Goal: Task Accomplishment & Management: Manage account settings

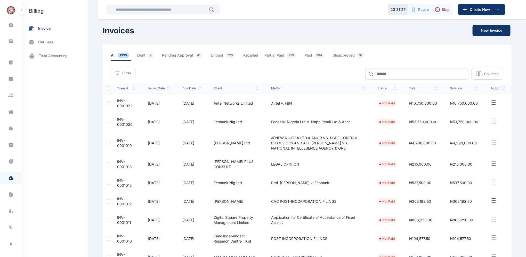
click at [117, 120] on span "INV-0001020" at bounding box center [124, 122] width 15 height 10
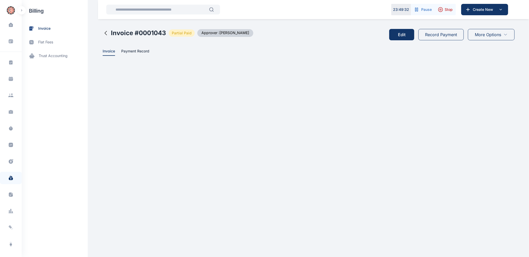
click at [106, 32] on icon at bounding box center [106, 33] width 6 height 6
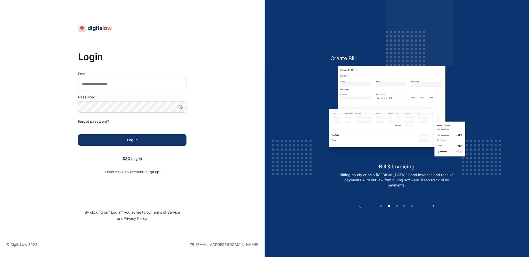
click at [133, 158] on span "SSO Log in" at bounding box center [132, 158] width 19 height 4
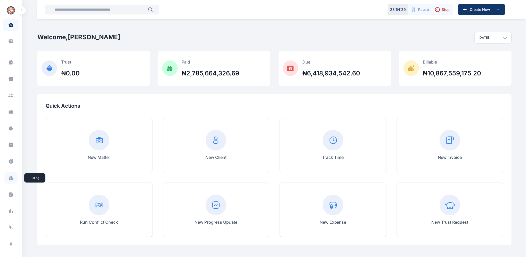
click at [11, 178] on icon at bounding box center [11, 178] width 4 height 3
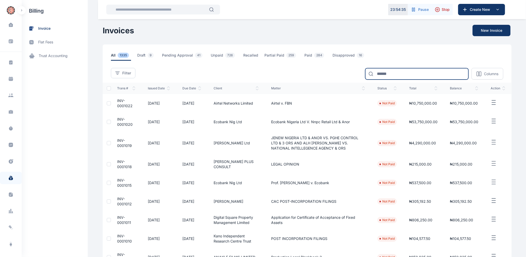
click at [401, 72] on input at bounding box center [416, 73] width 103 height 11
type input "**********"
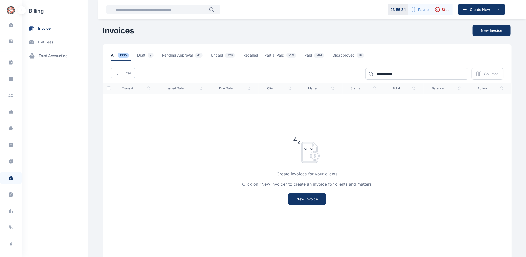
click at [43, 26] on span "invoice" at bounding box center [44, 28] width 12 height 5
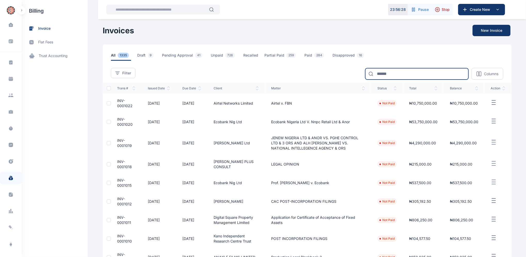
click at [399, 70] on input at bounding box center [416, 73] width 103 height 11
type input "***"
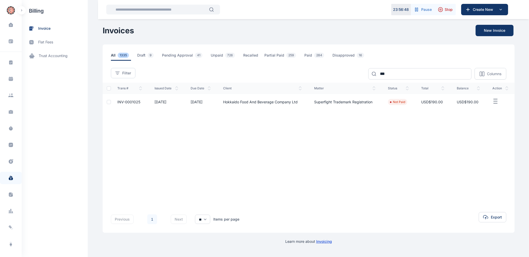
click at [130, 101] on span "INV-0001025" at bounding box center [128, 102] width 23 height 4
click at [129, 101] on span "INV-0001025" at bounding box center [128, 102] width 23 height 4
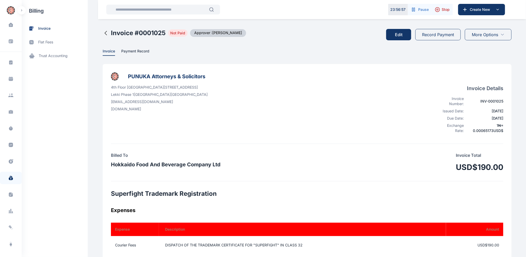
click at [401, 35] on button "Edit" at bounding box center [398, 34] width 25 height 11
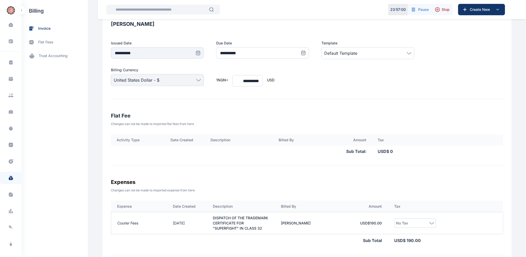
type input "**********"
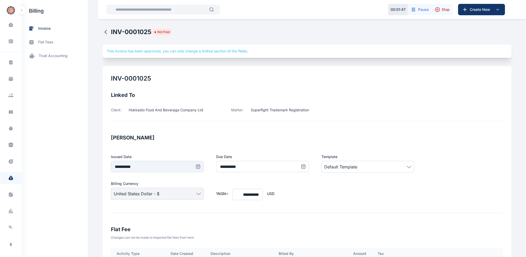
click at [103, 31] on icon at bounding box center [106, 32] width 6 height 6
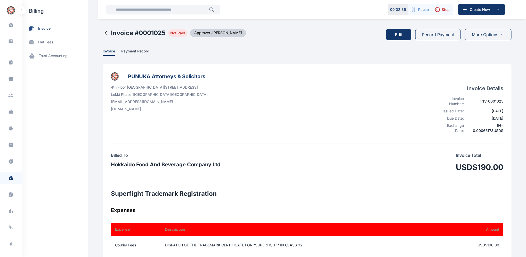
click at [442, 33] on button "Record Payment" at bounding box center [437, 34] width 45 height 11
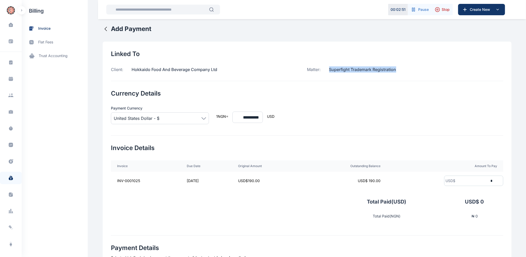
drag, startPoint x: 395, startPoint y: 68, endPoint x: 328, endPoint y: 71, distance: 67.4
click at [328, 71] on p "Superfight Trademark Registration" at bounding box center [358, 69] width 75 height 6
copy p "Superfight Trademark Registration"
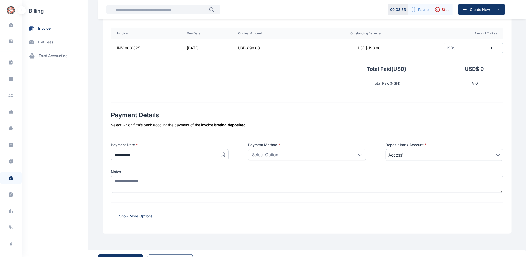
scroll to position [146, 0]
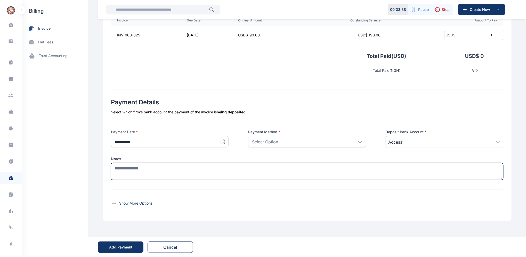
paste textarea "**********"
type textarea "**********"
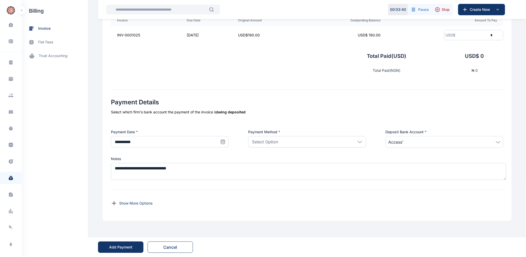
click at [184, 195] on div "Show More Options" at bounding box center [307, 203] width 392 height 19
click at [221, 142] on icon at bounding box center [222, 141] width 5 height 5
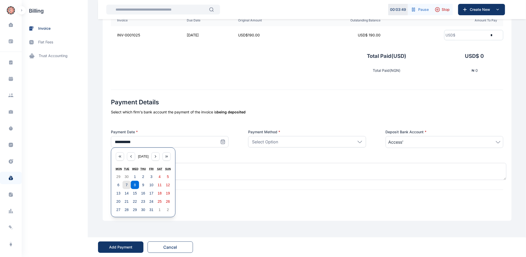
click at [123, 183] on button "7" at bounding box center [127, 185] width 8 height 8
type input "**********"
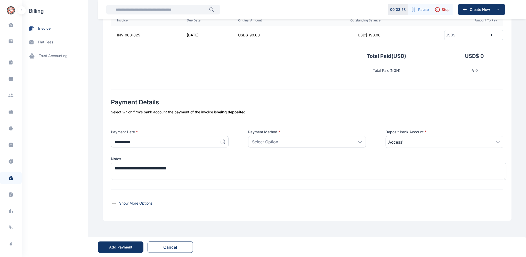
click at [498, 142] on icon at bounding box center [498, 142] width 5 height 2
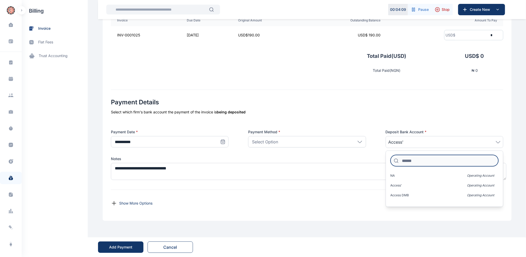
click at [420, 162] on input at bounding box center [445, 160] width 108 height 11
type input "*"
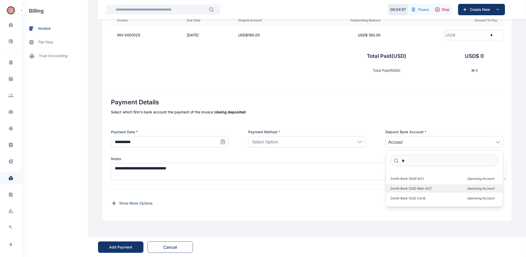
click at [418, 187] on span "Zenith Bank (USD Main A/C)" at bounding box center [411, 188] width 41 height 4
drag, startPoint x: 504, startPoint y: 182, endPoint x: 502, endPoint y: 189, distance: 7.0
click at [502, 189] on div "**********" at bounding box center [307, 58] width 409 height 325
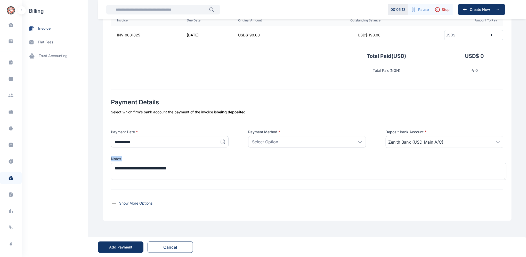
click at [497, 142] on icon at bounding box center [498, 142] width 4 height 2
click at [329, 232] on div "**********" at bounding box center [263, 55] width 526 height 402
click at [361, 141] on icon at bounding box center [360, 142] width 5 height 2
click at [275, 165] on p "Bank Transfer" at bounding box center [307, 165] width 108 height 5
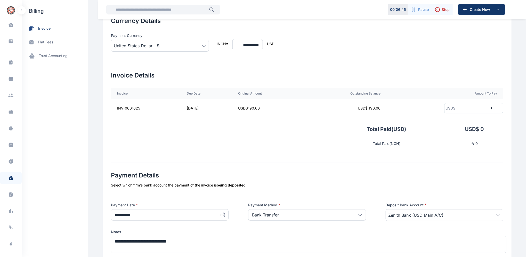
scroll to position [75, 0]
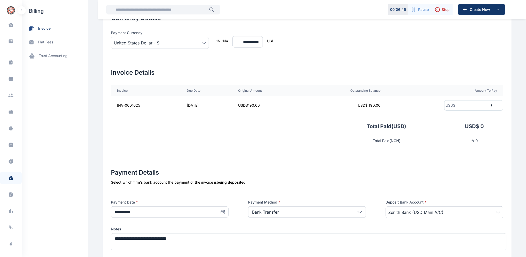
click at [459, 103] on input "*" at bounding box center [474, 106] width 38 height 10
type input "***"
click at [455, 184] on div "Select which firm's bank account the payment of the invoice is being deposited" at bounding box center [307, 182] width 392 height 5
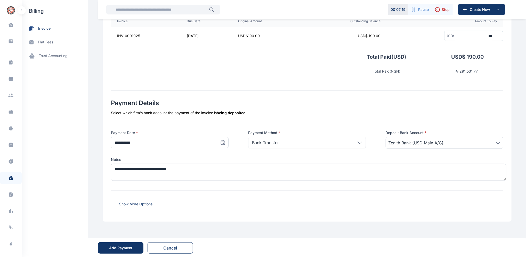
scroll to position [146, 0]
click at [117, 246] on div "Add Payment" at bounding box center [120, 246] width 23 height 5
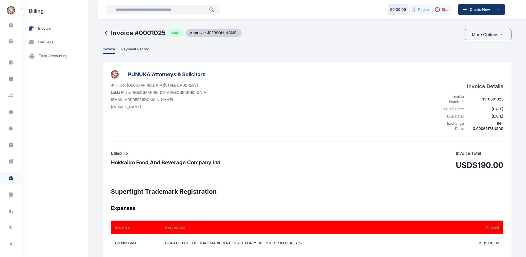
click at [103, 32] on icon at bounding box center [106, 33] width 6 height 6
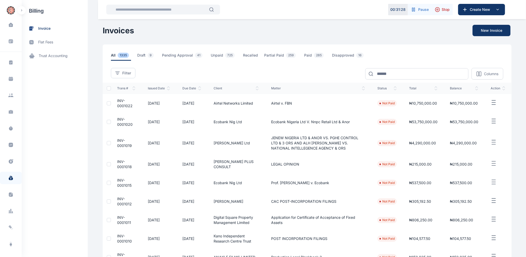
click at [118, 120] on span "INV-0001020" at bounding box center [124, 122] width 15 height 10
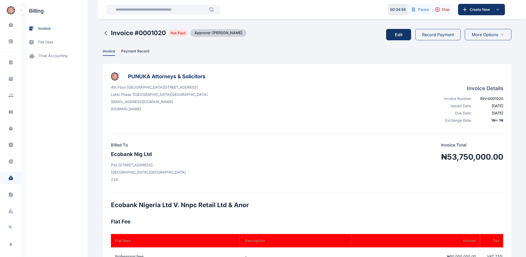
click at [400, 35] on button "Edit" at bounding box center [398, 34] width 25 height 11
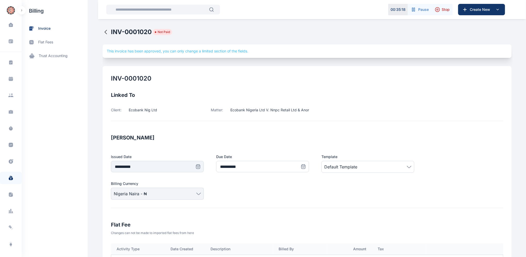
click at [103, 31] on icon at bounding box center [106, 32] width 6 height 6
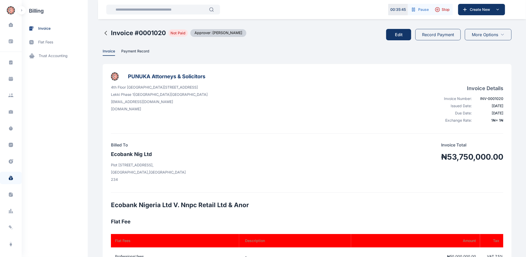
click at [103, 33] on icon at bounding box center [106, 33] width 6 height 6
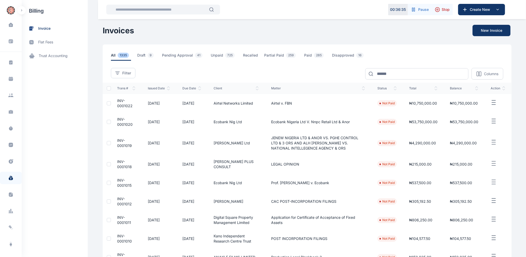
click at [117, 100] on span "INV-0001022" at bounding box center [124, 103] width 15 height 10
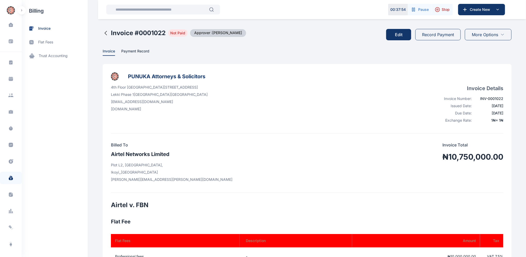
click at [399, 34] on button "Edit" at bounding box center [398, 34] width 25 height 11
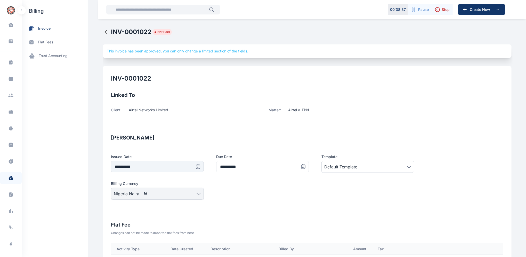
click at [103, 31] on icon at bounding box center [106, 32] width 6 height 6
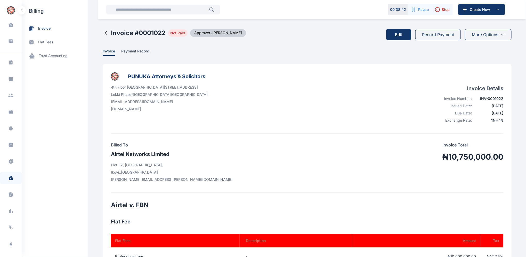
click at [103, 31] on icon at bounding box center [106, 33] width 6 height 6
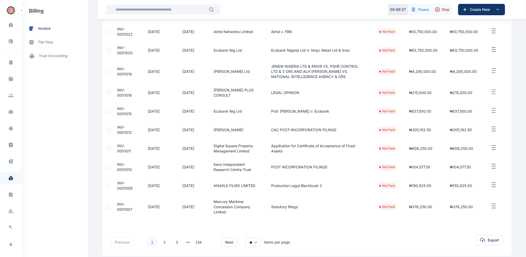
scroll to position [76, 0]
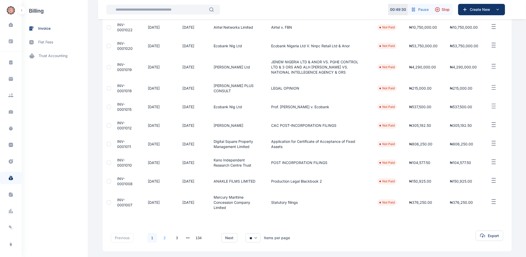
click at [162, 238] on link "2" at bounding box center [165, 238] width 10 height 10
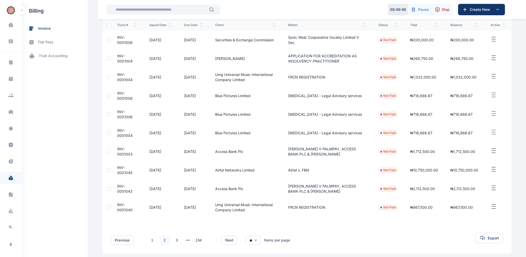
scroll to position [67, 0]
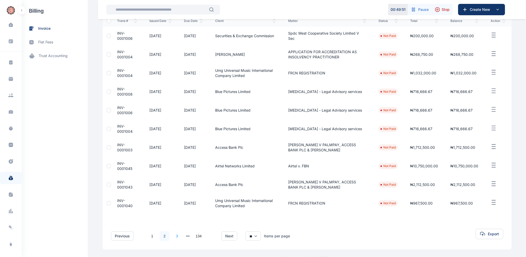
click at [174, 236] on link "3" at bounding box center [177, 236] width 10 height 10
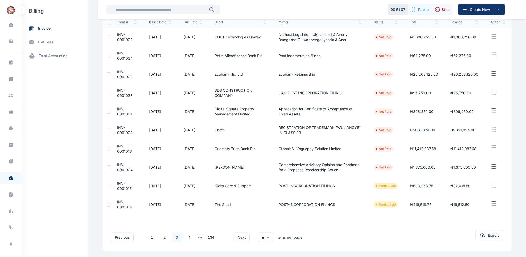
scroll to position [79, 0]
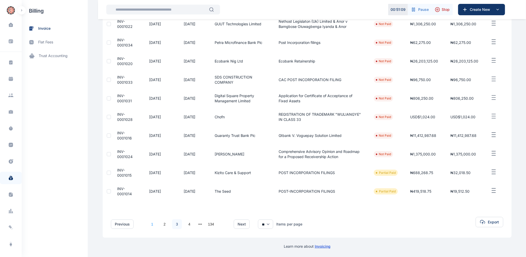
click at [149, 225] on link "1" at bounding box center [152, 224] width 10 height 10
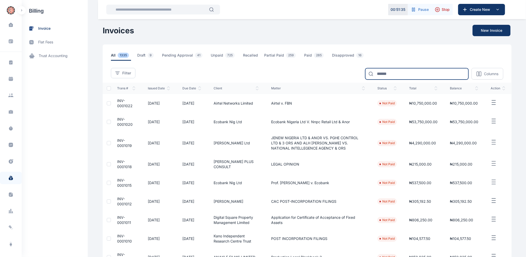
click at [397, 74] on input at bounding box center [416, 73] width 103 height 11
type input "**********"
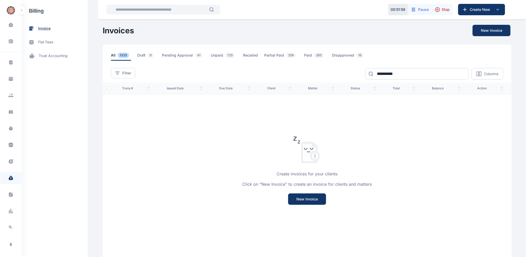
click at [49, 29] on span "invoice" at bounding box center [44, 28] width 12 height 5
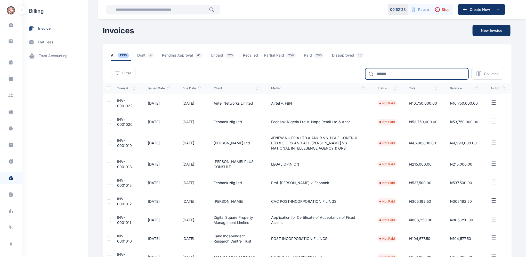
click at [394, 73] on input at bounding box center [416, 73] width 103 height 11
type input "*******"
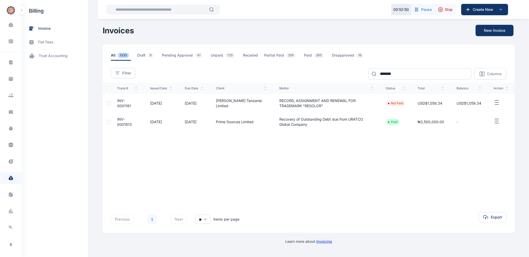
click at [123, 122] on span "INV-0001813" at bounding box center [124, 122] width 15 height 10
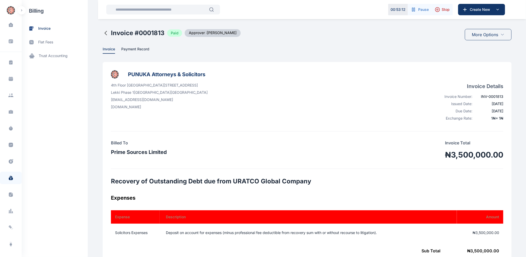
click at [103, 33] on icon at bounding box center [106, 33] width 6 height 6
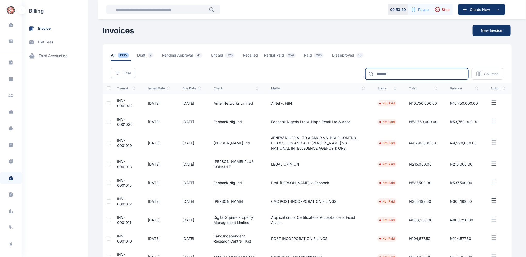
click at [401, 76] on input at bounding box center [416, 73] width 103 height 11
type input "**********"
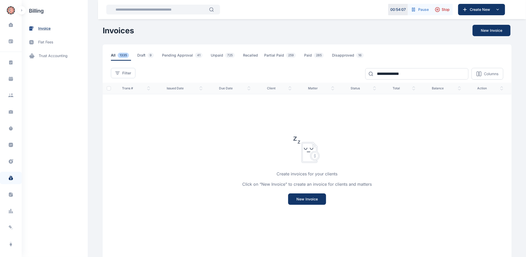
click at [45, 29] on span "invoice" at bounding box center [44, 28] width 12 height 5
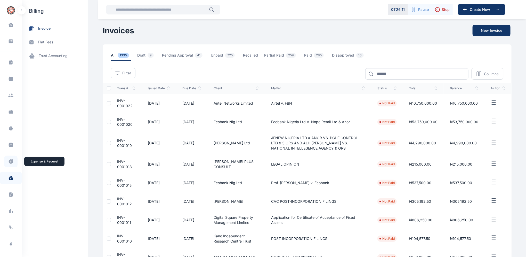
click at [9, 162] on icon at bounding box center [11, 161] width 4 height 4
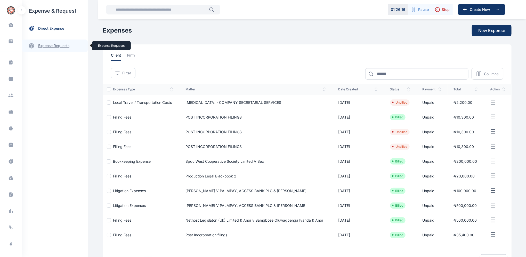
click at [61, 45] on link "expense requests expense requests" at bounding box center [55, 45] width 66 height 12
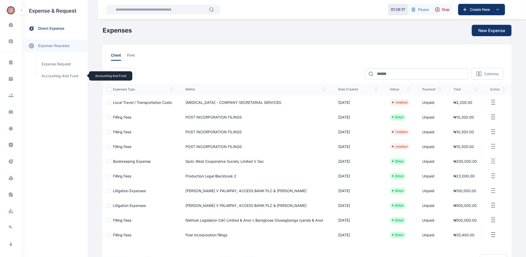
click at [62, 78] on span "Accounting and Fund Accounting and Fund" at bounding box center [61, 76] width 47 height 10
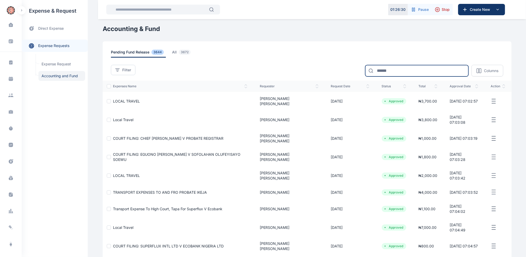
click at [393, 69] on input at bounding box center [416, 70] width 103 height 11
type input "*****"
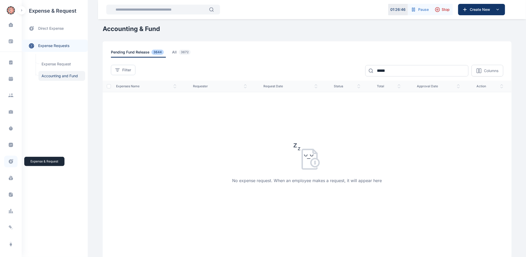
click at [9, 163] on icon at bounding box center [11, 161] width 4 height 4
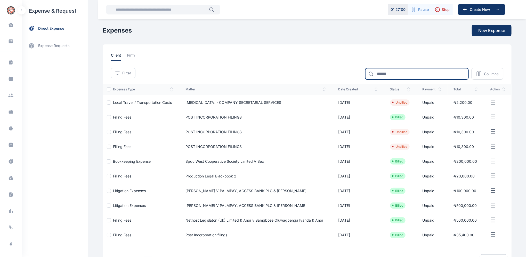
drag, startPoint x: 400, startPoint y: 74, endPoint x: 390, endPoint y: 68, distance: 11.4
click at [400, 73] on input at bounding box center [416, 73] width 103 height 11
type input "*"
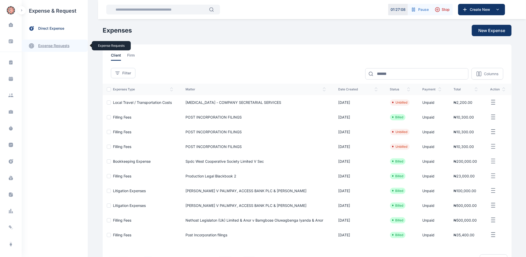
click at [55, 45] on link "expense requests expense requests" at bounding box center [55, 45] width 66 height 12
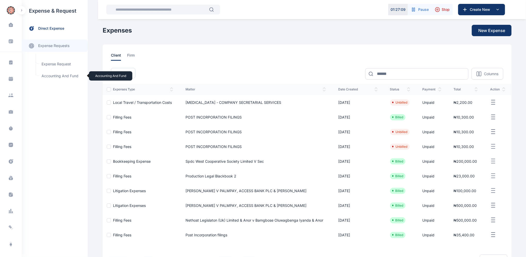
click at [61, 75] on span "Accounting and Fund Accounting and Fund" at bounding box center [61, 76] width 47 height 10
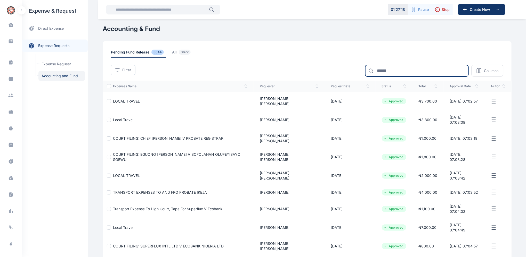
click at [425, 70] on input at bounding box center [416, 70] width 103 height 11
type input "*****"
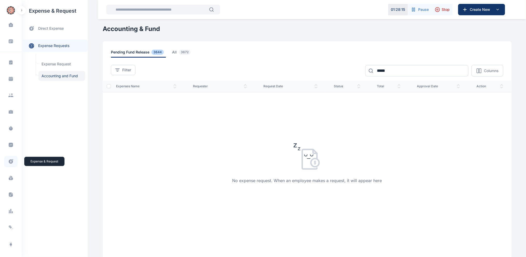
click at [12, 161] on icon at bounding box center [11, 161] width 4 height 4
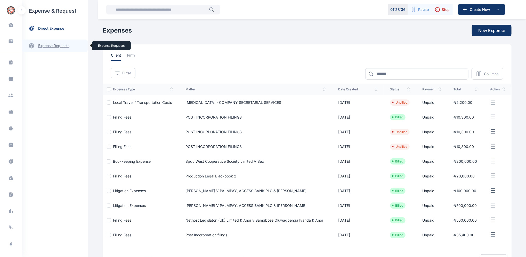
click at [59, 48] on link "expense requests expense requests" at bounding box center [55, 45] width 66 height 12
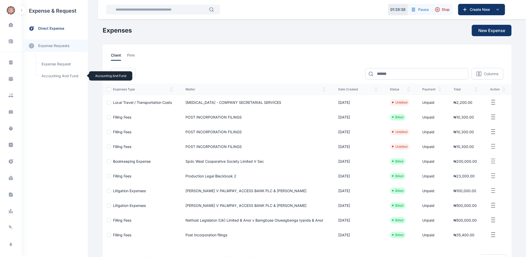
click at [60, 77] on span "Accounting and Fund Accounting and Fund" at bounding box center [61, 76] width 47 height 10
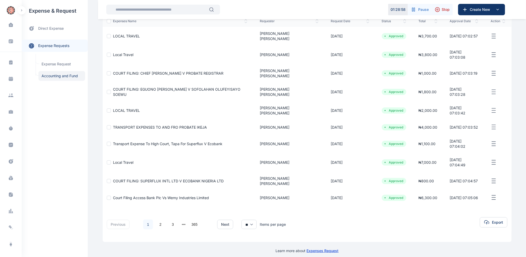
scroll to position [66, 0]
click at [160, 221] on link "2" at bounding box center [161, 224] width 10 height 10
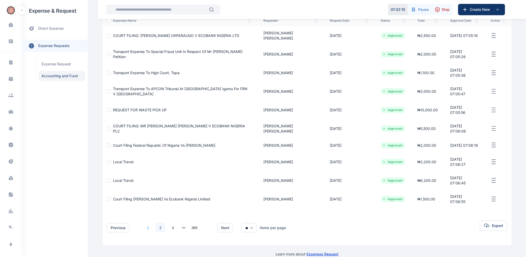
click at [146, 223] on link "1" at bounding box center [148, 228] width 10 height 10
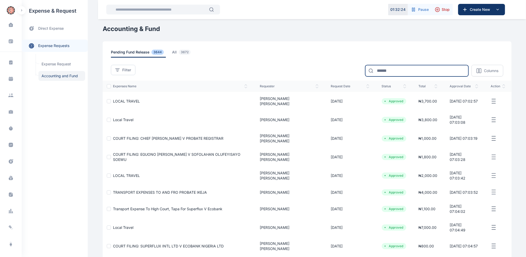
click at [397, 70] on input at bounding box center [416, 70] width 103 height 11
type input "*****"
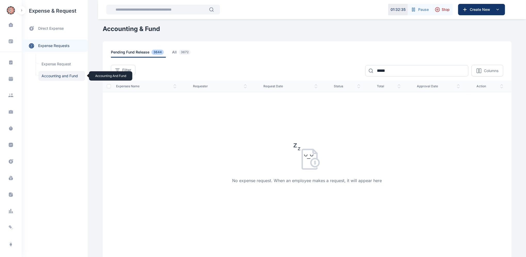
click at [56, 76] on span "Accounting and Fund Accounting and Fund" at bounding box center [61, 76] width 47 height 10
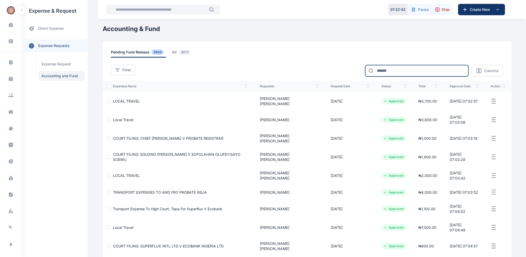
click at [392, 70] on input at bounding box center [416, 70] width 103 height 11
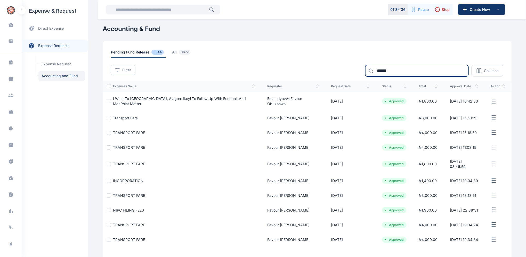
click at [390, 68] on input "******" at bounding box center [416, 70] width 103 height 11
type input "*"
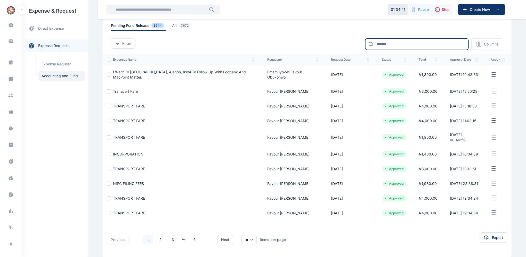
scroll to position [46, 0]
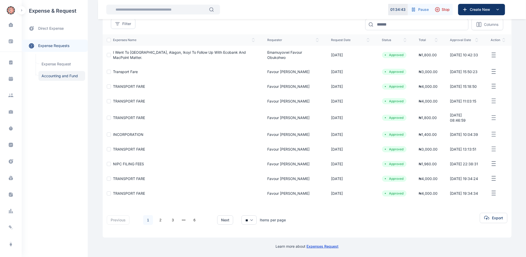
click at [145, 221] on link "1" at bounding box center [148, 220] width 10 height 10
click at [145, 217] on link "1" at bounding box center [148, 220] width 10 height 10
click at [145, 218] on link "1" at bounding box center [148, 220] width 10 height 10
click at [158, 220] on link "2" at bounding box center [161, 220] width 10 height 10
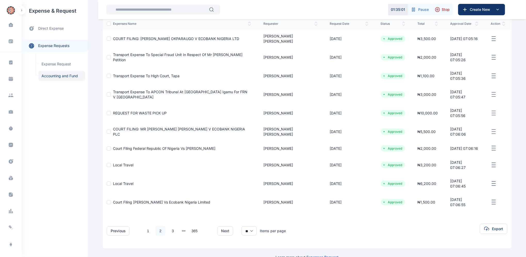
scroll to position [66, 0]
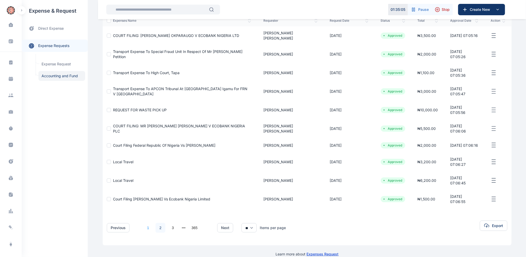
click at [144, 223] on link "1" at bounding box center [148, 228] width 10 height 10
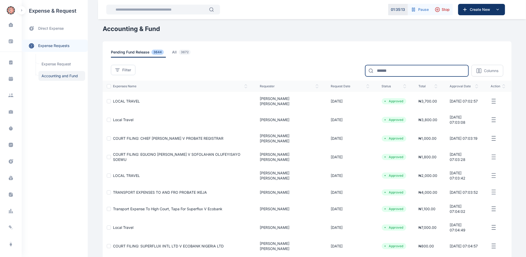
click at [392, 71] on input at bounding box center [416, 70] width 103 height 11
type input "**********"
